Goal: Task Accomplishment & Management: Use online tool/utility

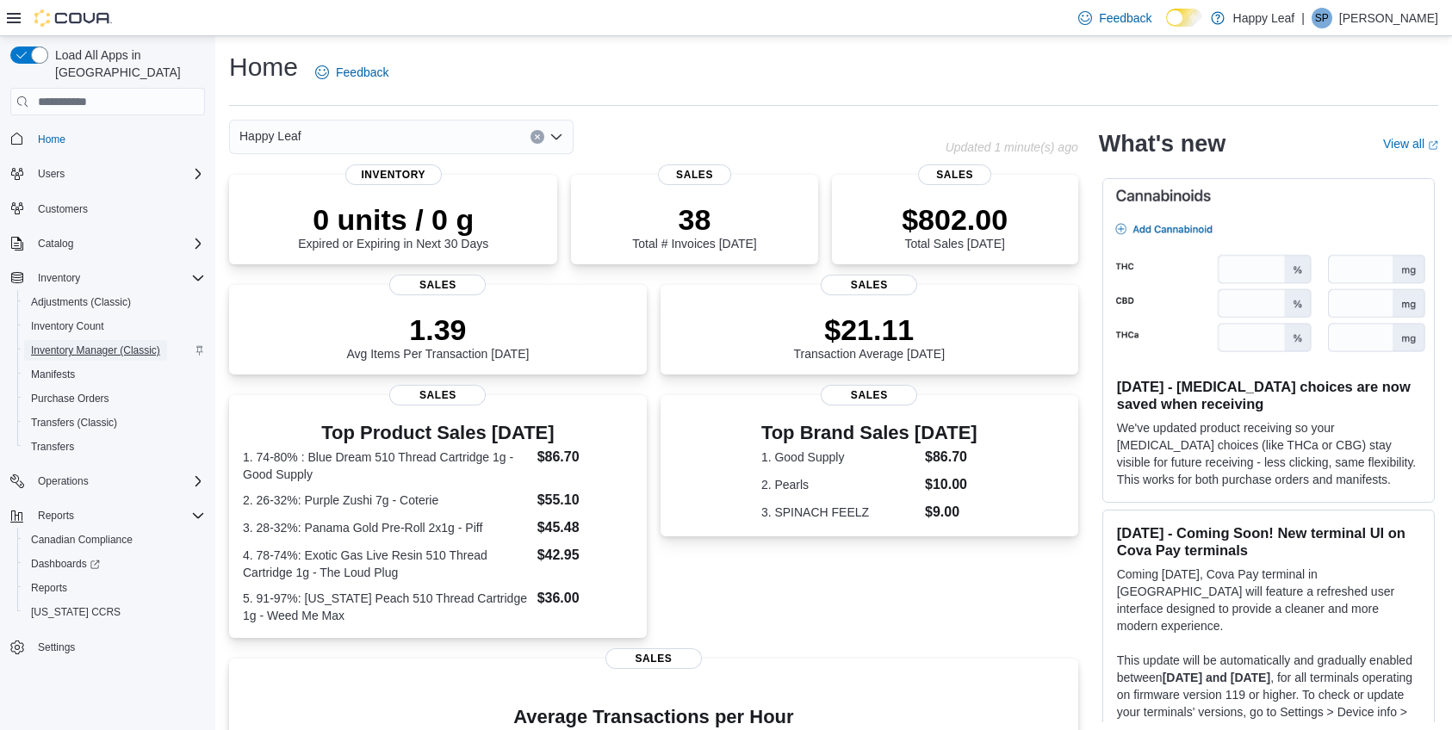
click at [91, 344] on span "Inventory Manager (Classic)" at bounding box center [95, 351] width 129 height 14
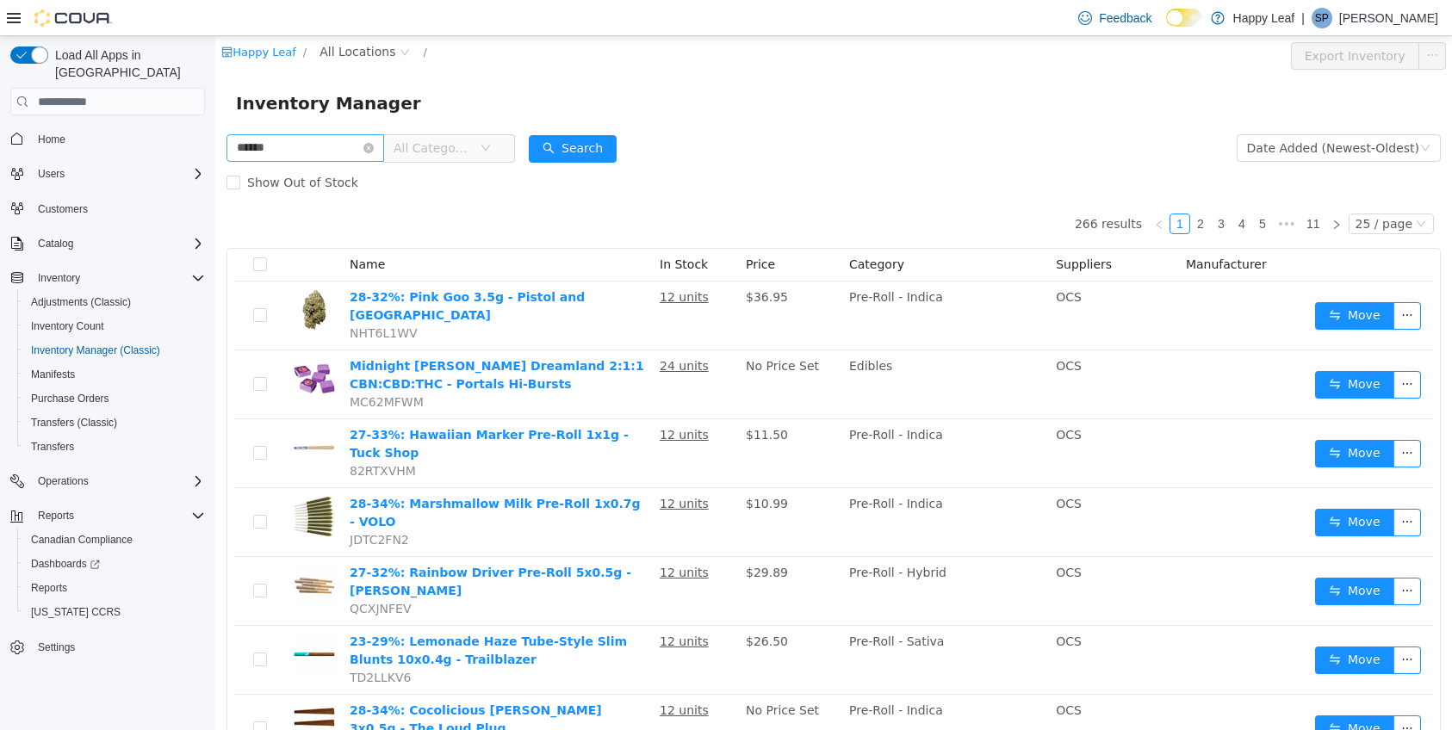
type input "******"
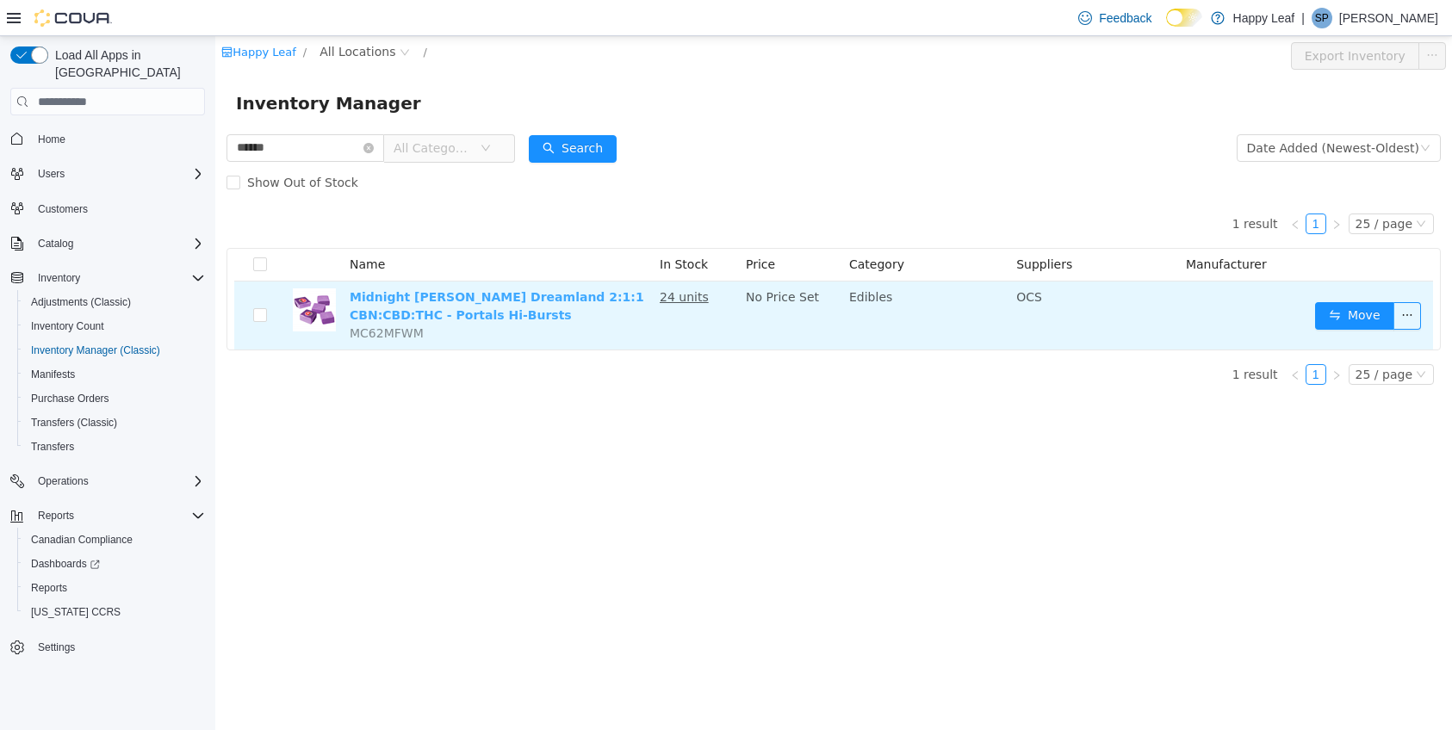
click at [495, 299] on link "Midnight [PERSON_NAME] Dreamland 2:1:1 CBN:CBD:THC - Portals Hi-Bursts" at bounding box center [497, 306] width 295 height 32
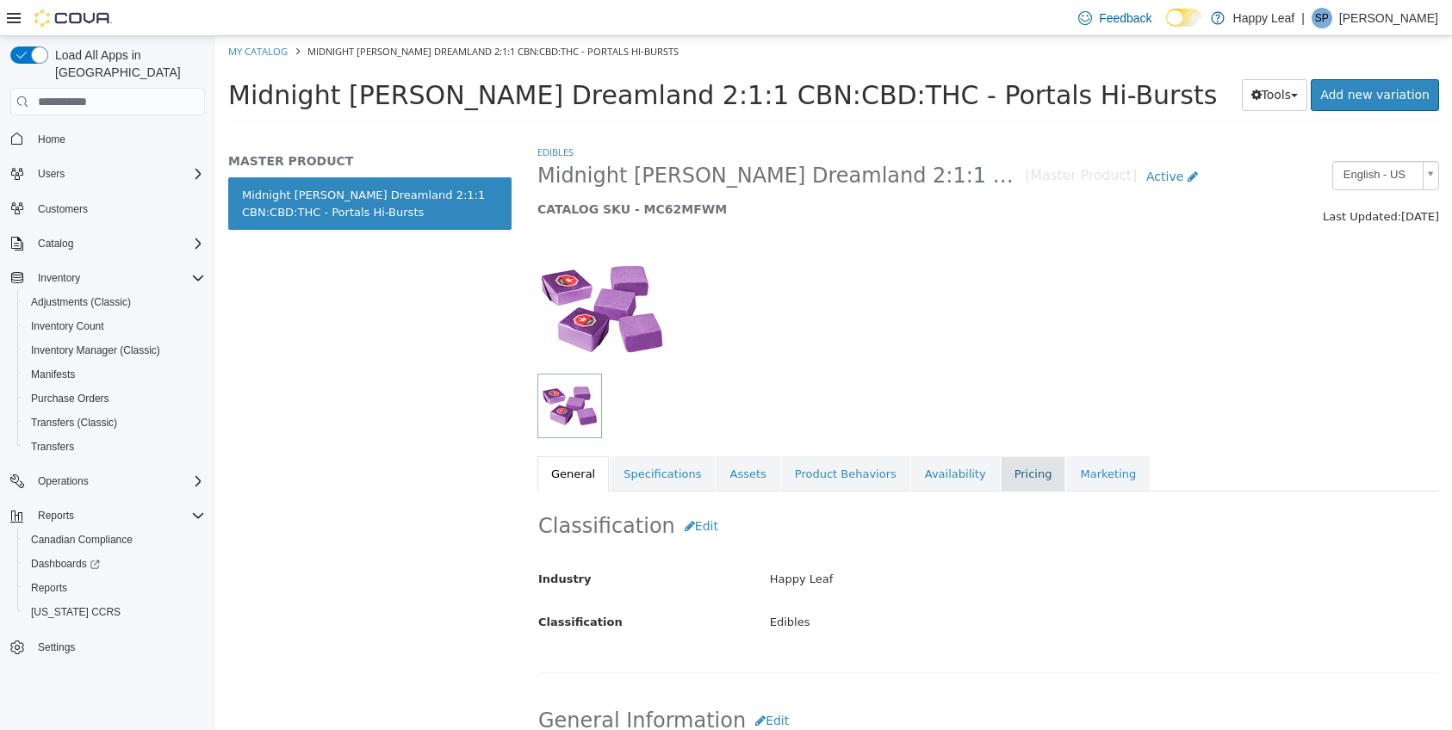
click at [1002, 479] on link "Pricing" at bounding box center [1033, 474] width 65 height 36
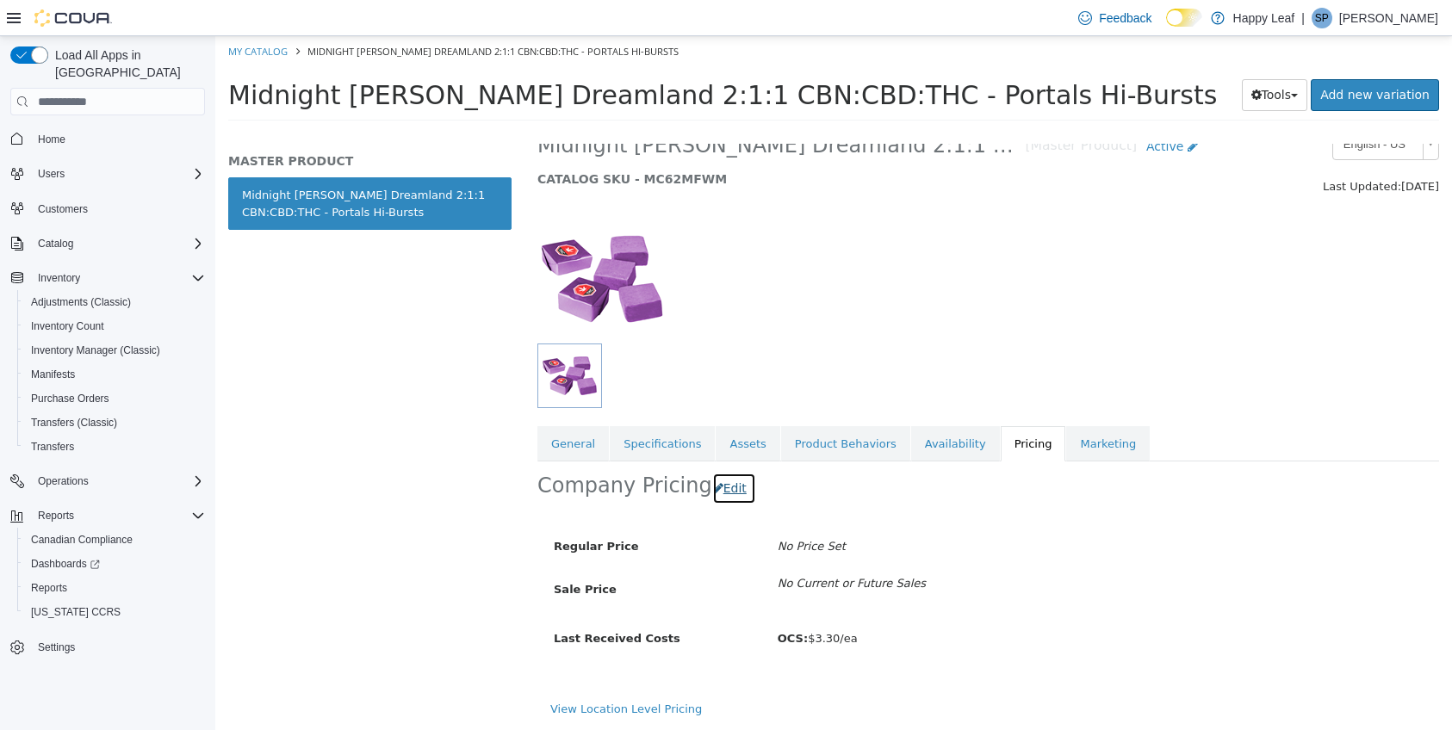
click at [743, 487] on button "Edit" at bounding box center [734, 489] width 44 height 32
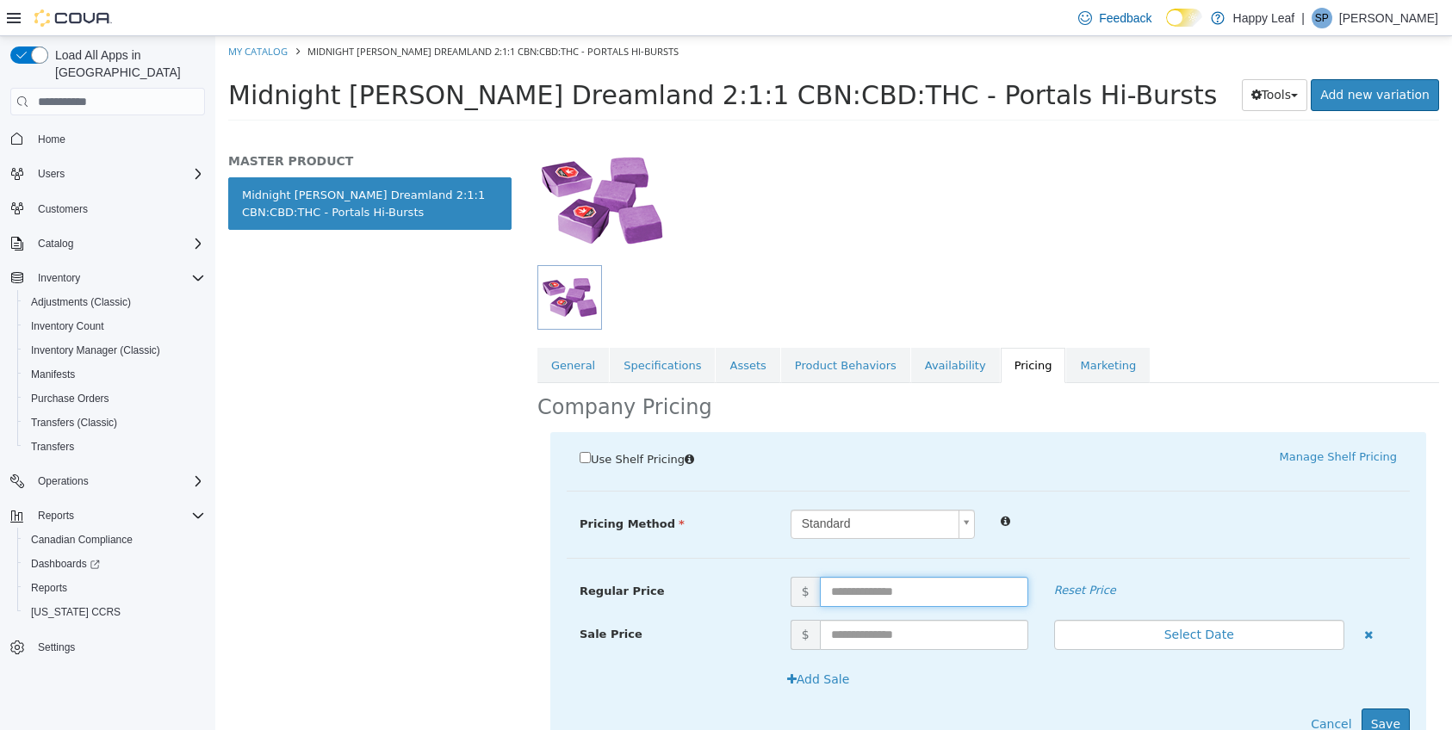
click at [855, 602] on input "text" at bounding box center [924, 592] width 208 height 30
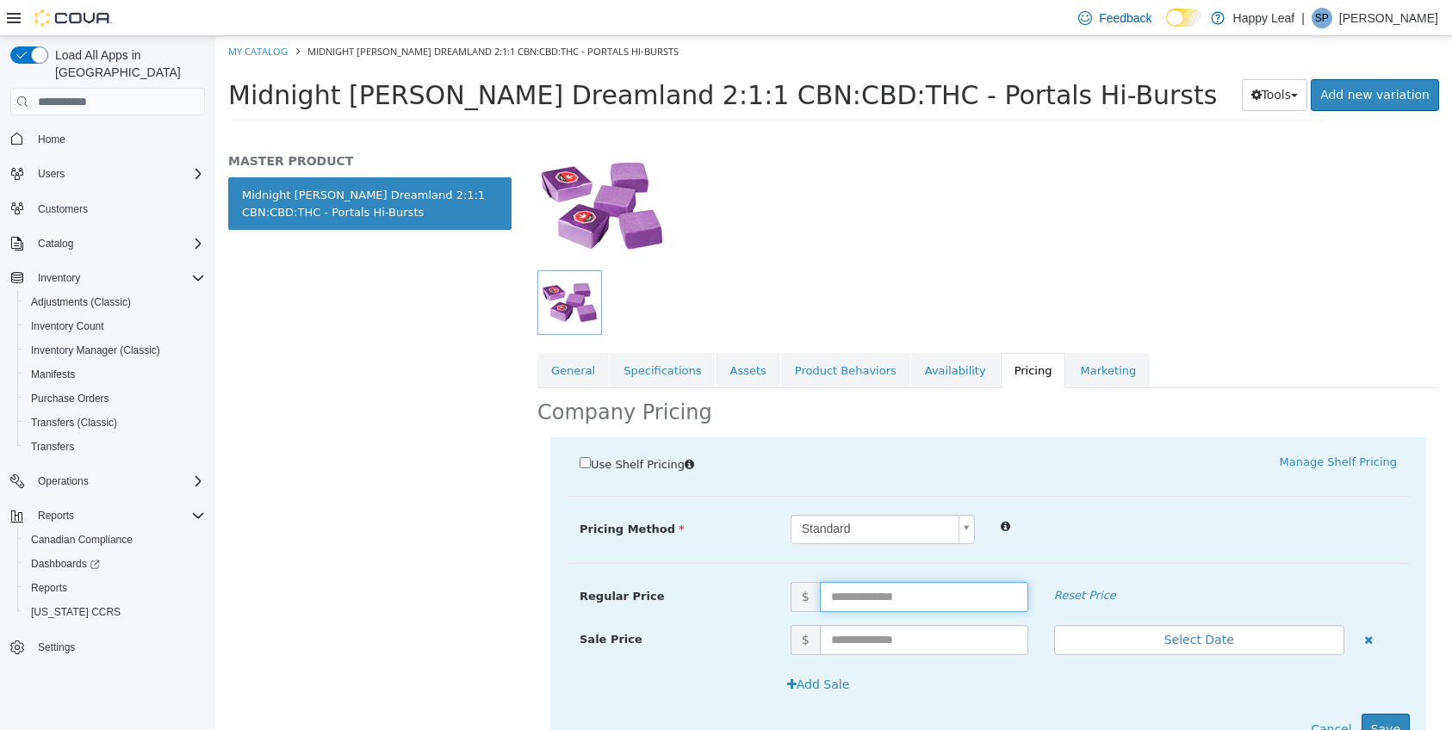
scroll to position [105, 0]
type input "*"
drag, startPoint x: 1057, startPoint y: 701, endPoint x: 1101, endPoint y: 706, distance: 45.1
click at [1057, 701] on div "Add Sale" at bounding box center [988, 689] width 843 height 45
click at [1390, 727] on button "Save" at bounding box center [1386, 728] width 48 height 32
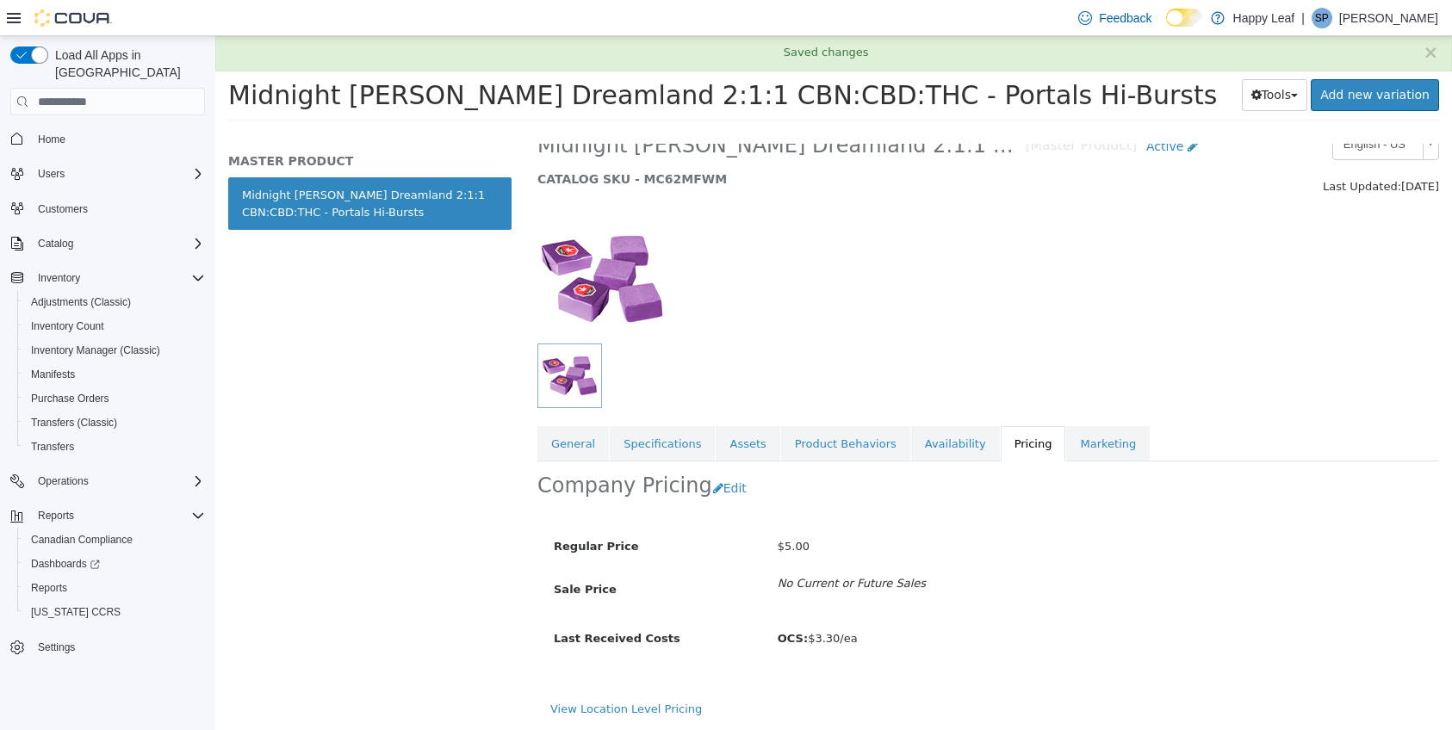
scroll to position [30, 0]
